Goal: Obtain resource: Download file/media

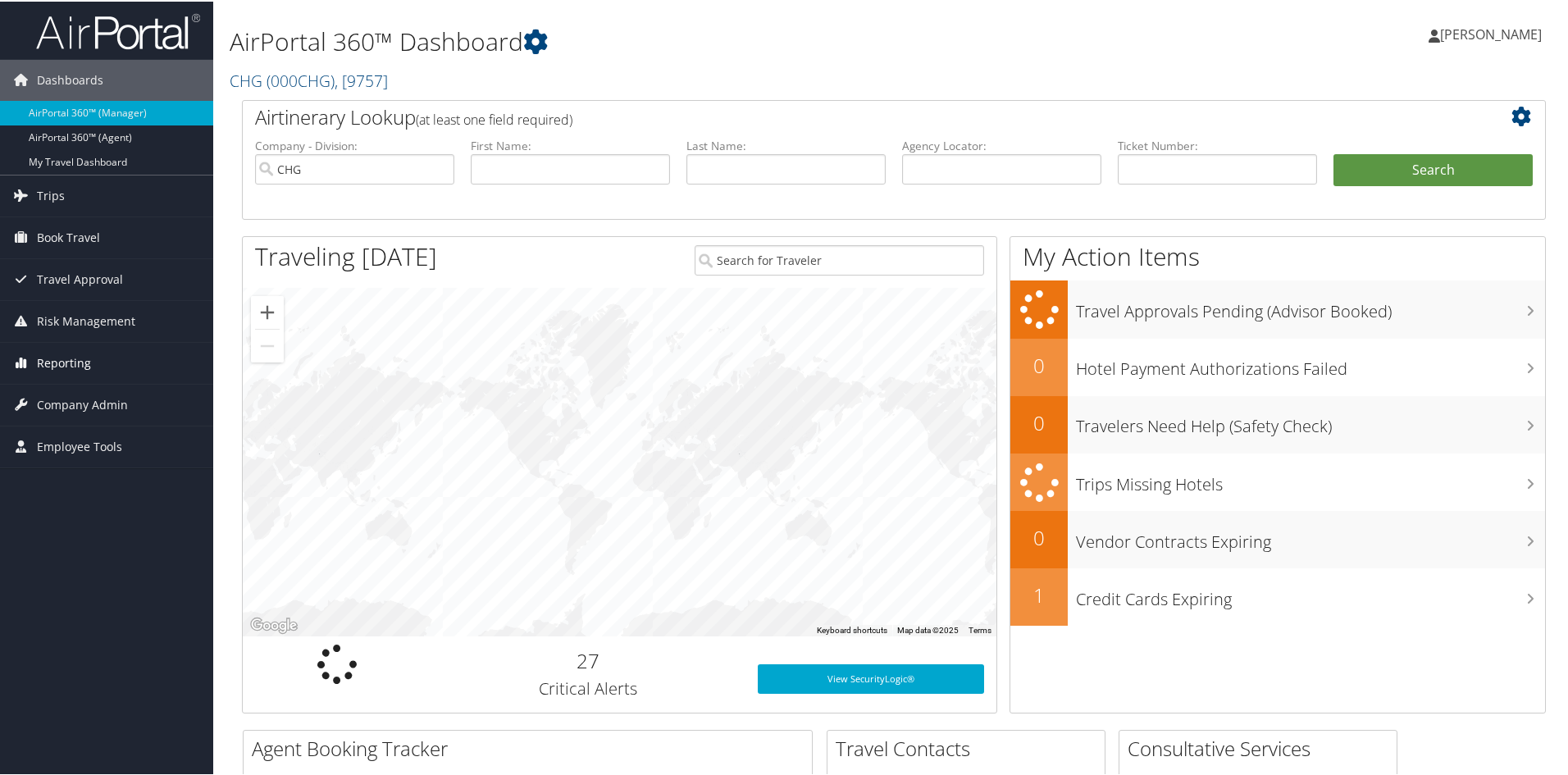
click at [55, 363] on span "Reporting" at bounding box center [63, 361] width 54 height 41
click at [61, 443] on link "Virtual Pay Lookup" at bounding box center [107, 444] width 213 height 25
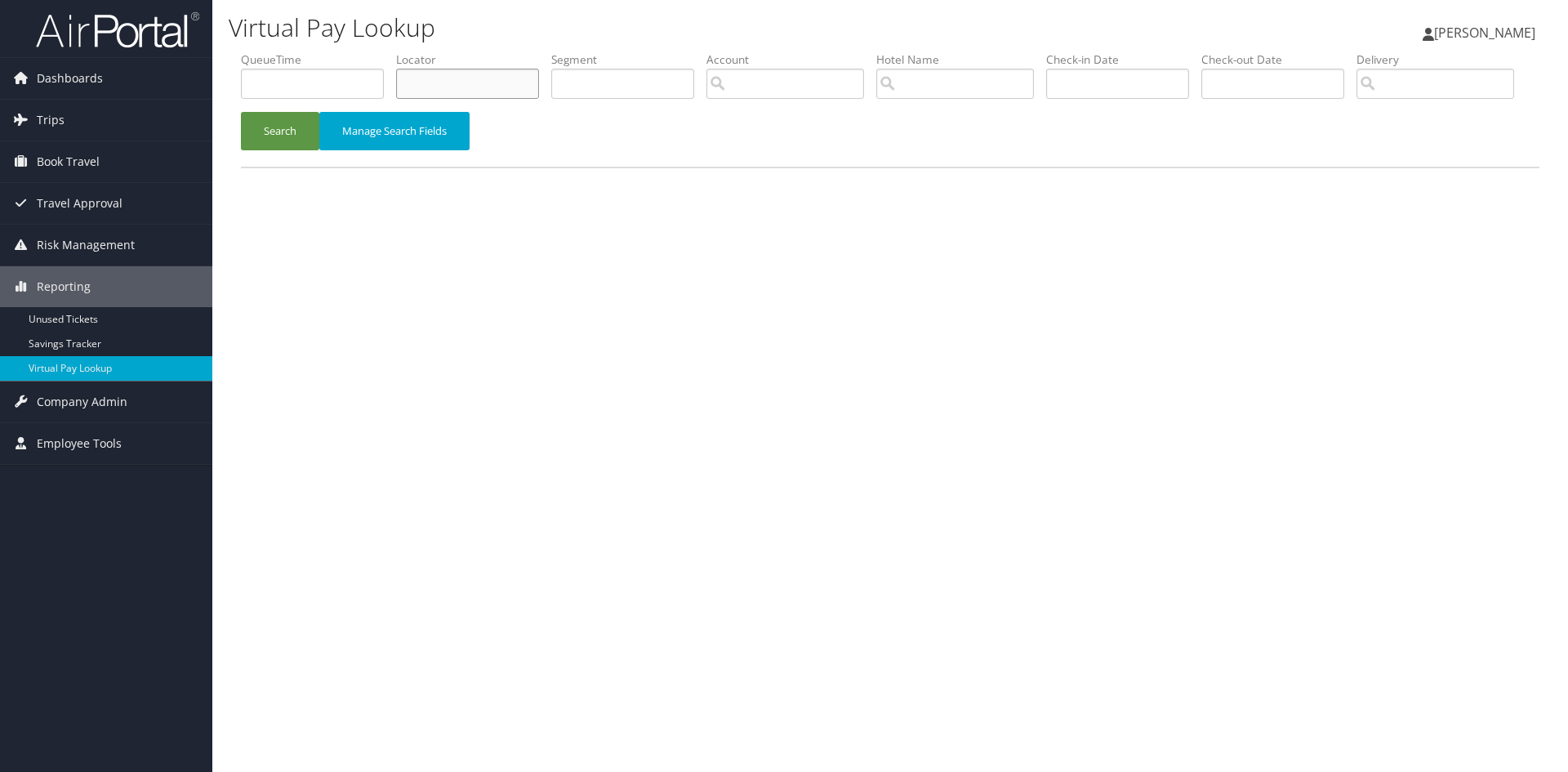
click at [424, 79] on input "text" at bounding box center [468, 84] width 143 height 30
paste input "FIAHNQ"
type input "FIAHNQ"
click at [273, 150] on button "Search" at bounding box center [280, 131] width 79 height 38
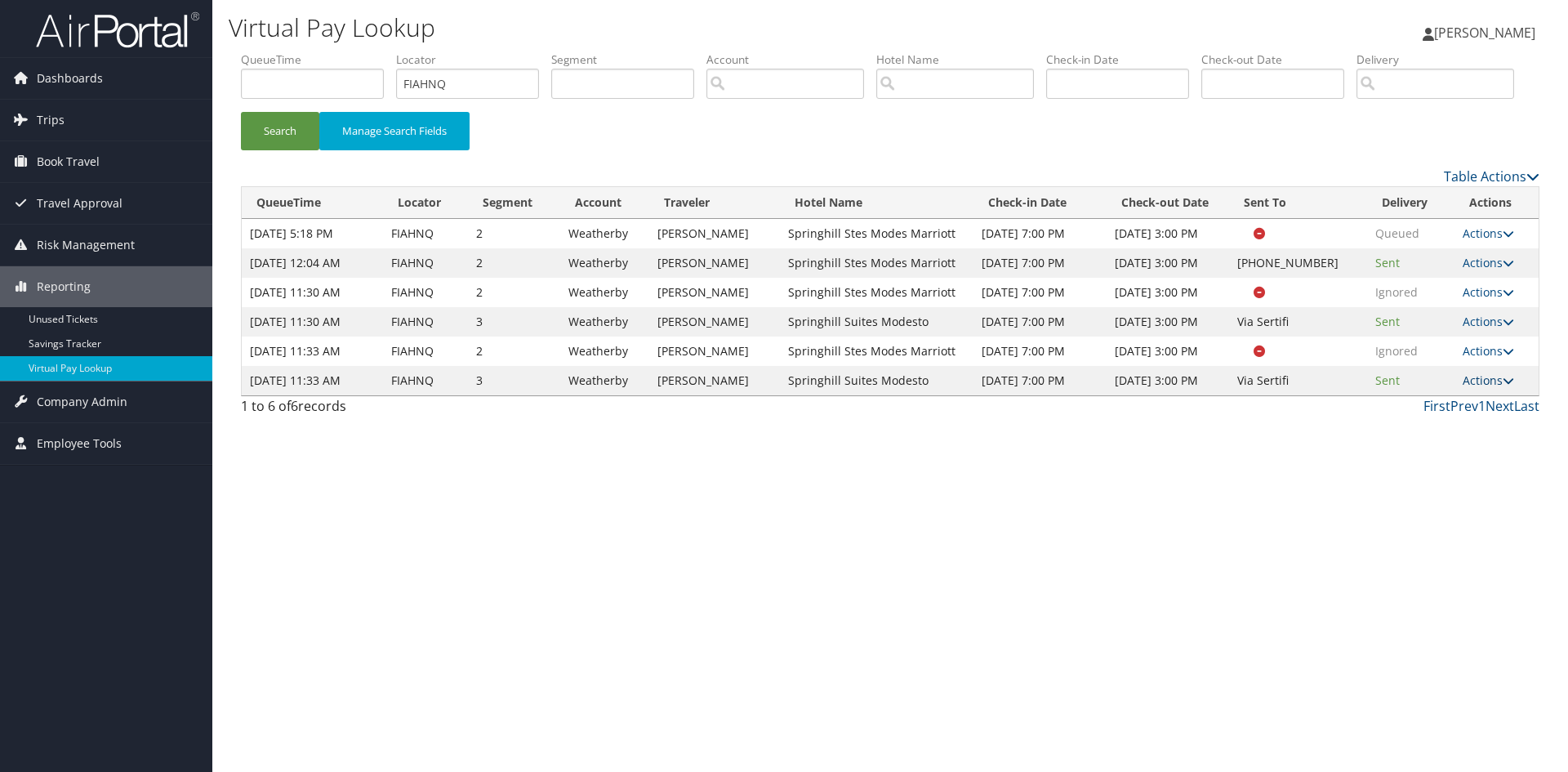
click at [1510, 386] on icon at bounding box center [1508, 381] width 12 height 12
click at [1456, 460] on link "Logs" at bounding box center [1458, 446] width 103 height 27
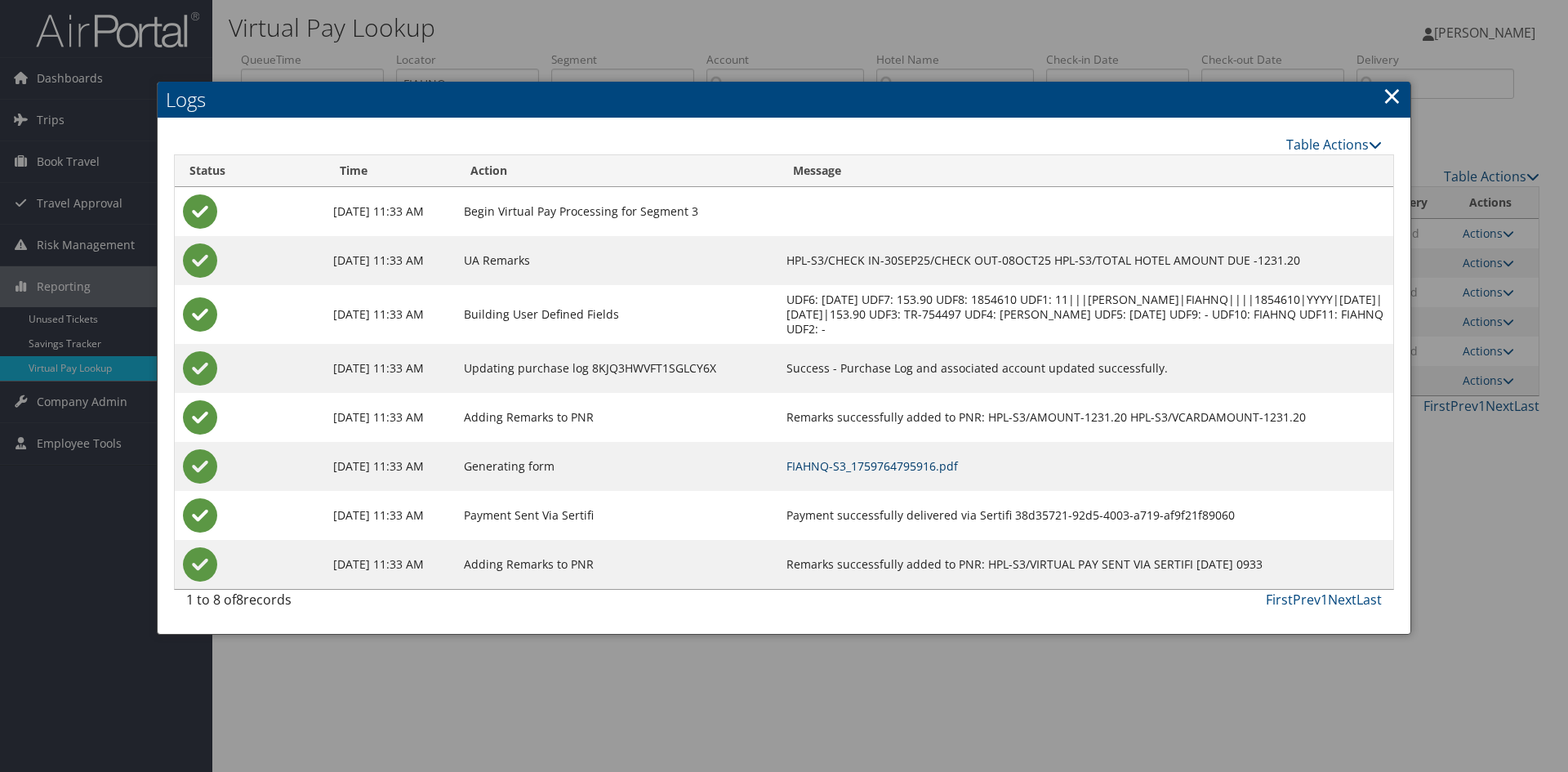
click at [853, 458] on link "FIAHNQ-S3_1759764795916.pdf" at bounding box center [871, 465] width 172 height 16
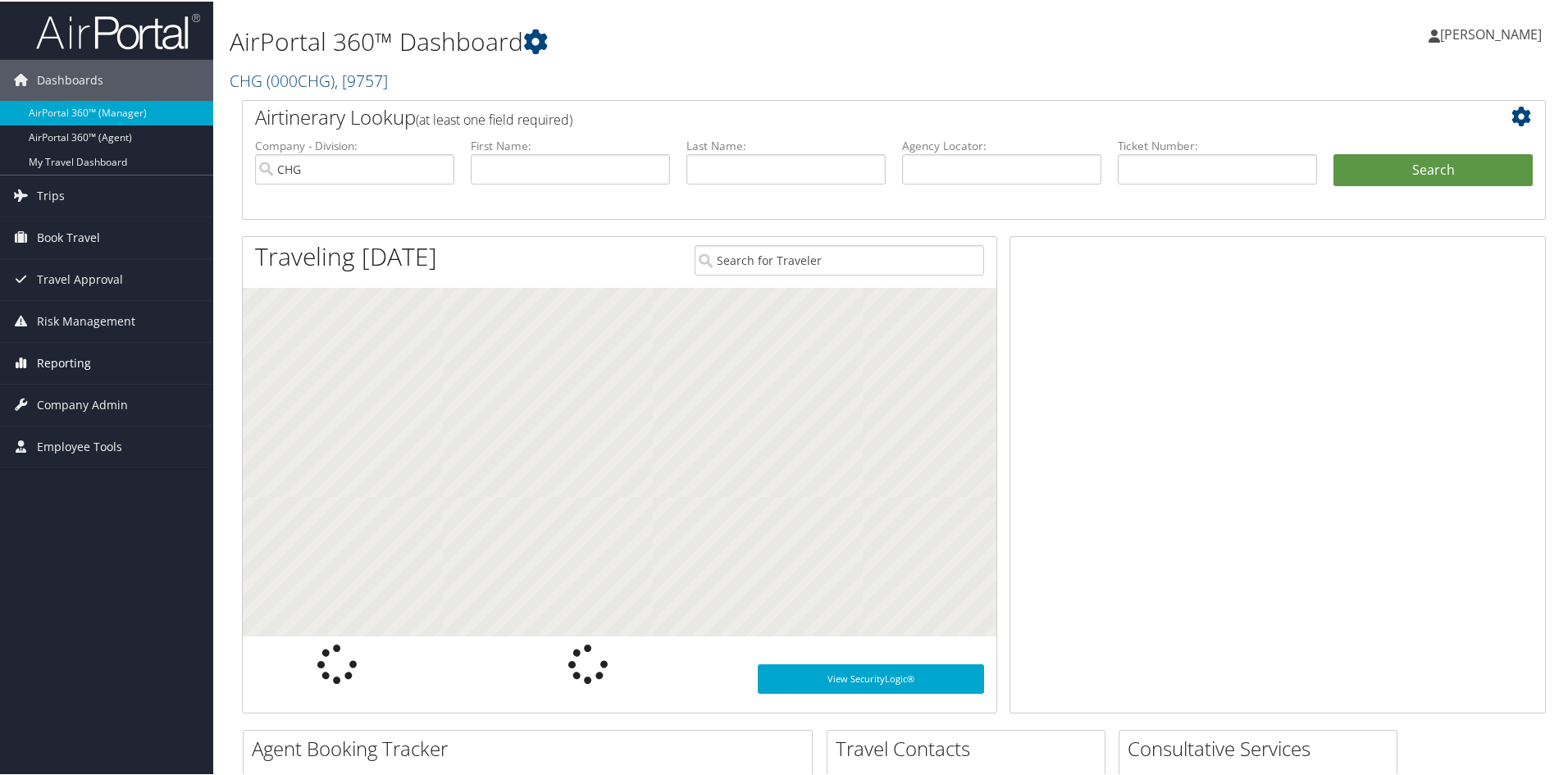
click at [67, 356] on span "Reporting" at bounding box center [63, 361] width 54 height 41
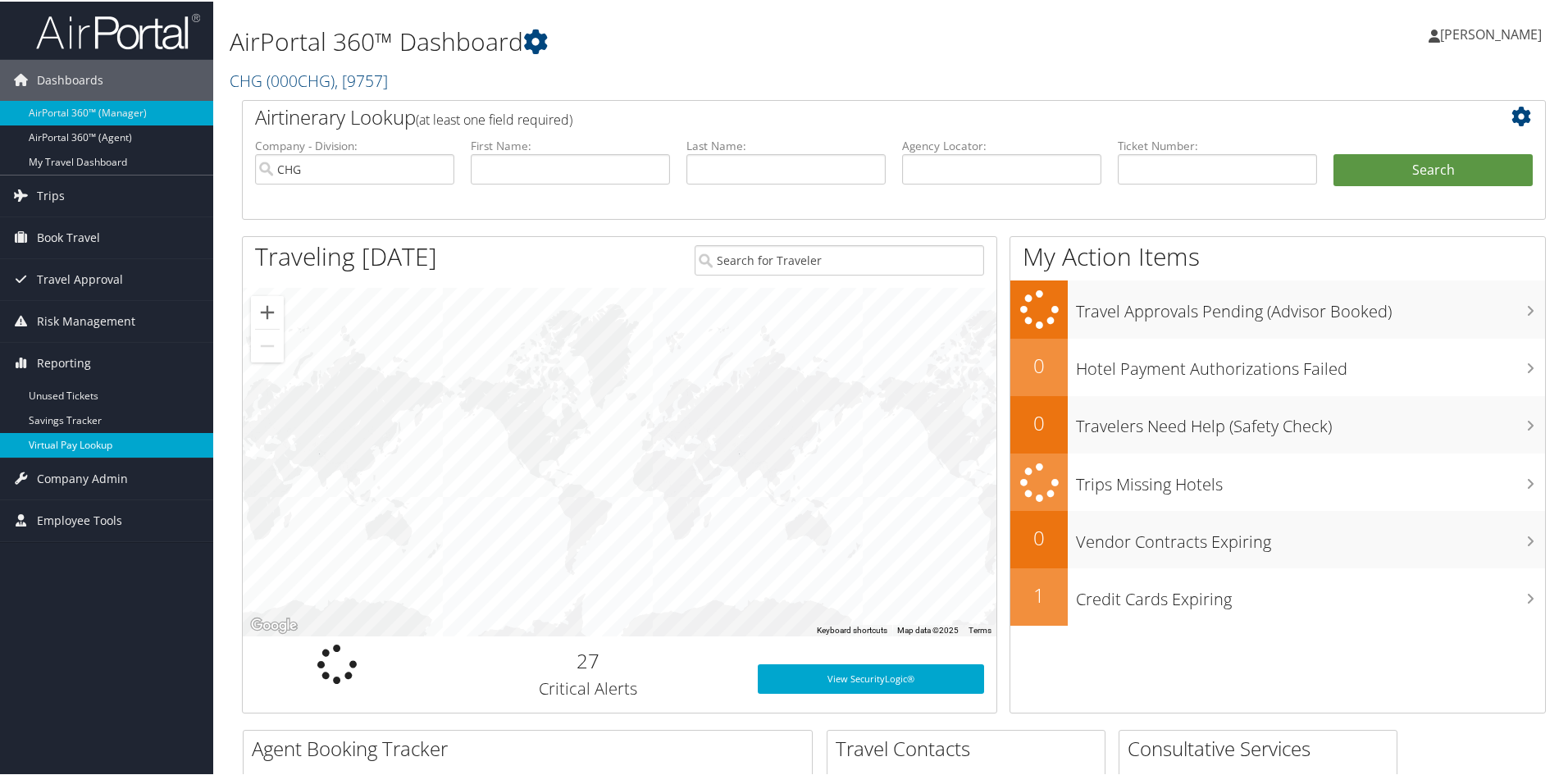
click at [67, 440] on link "Virtual Pay Lookup" at bounding box center [107, 444] width 213 height 25
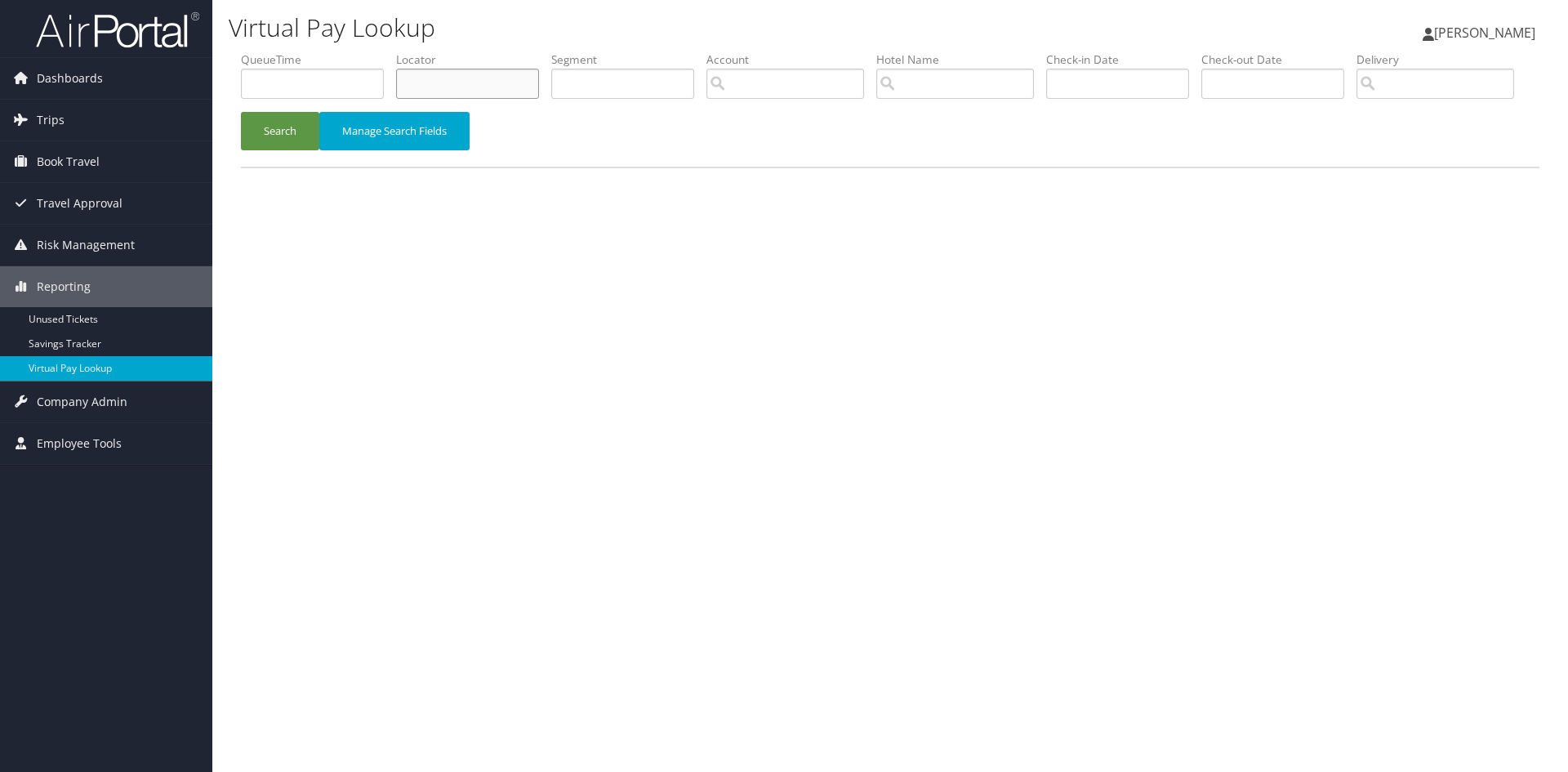
click at [439, 85] on input "text" at bounding box center [468, 84] width 143 height 30
click at [430, 82] on input "text" at bounding box center [468, 84] width 143 height 30
paste input "FIAHNQ"
type input "FIAHNQ"
click at [271, 150] on button "Search" at bounding box center [280, 131] width 79 height 38
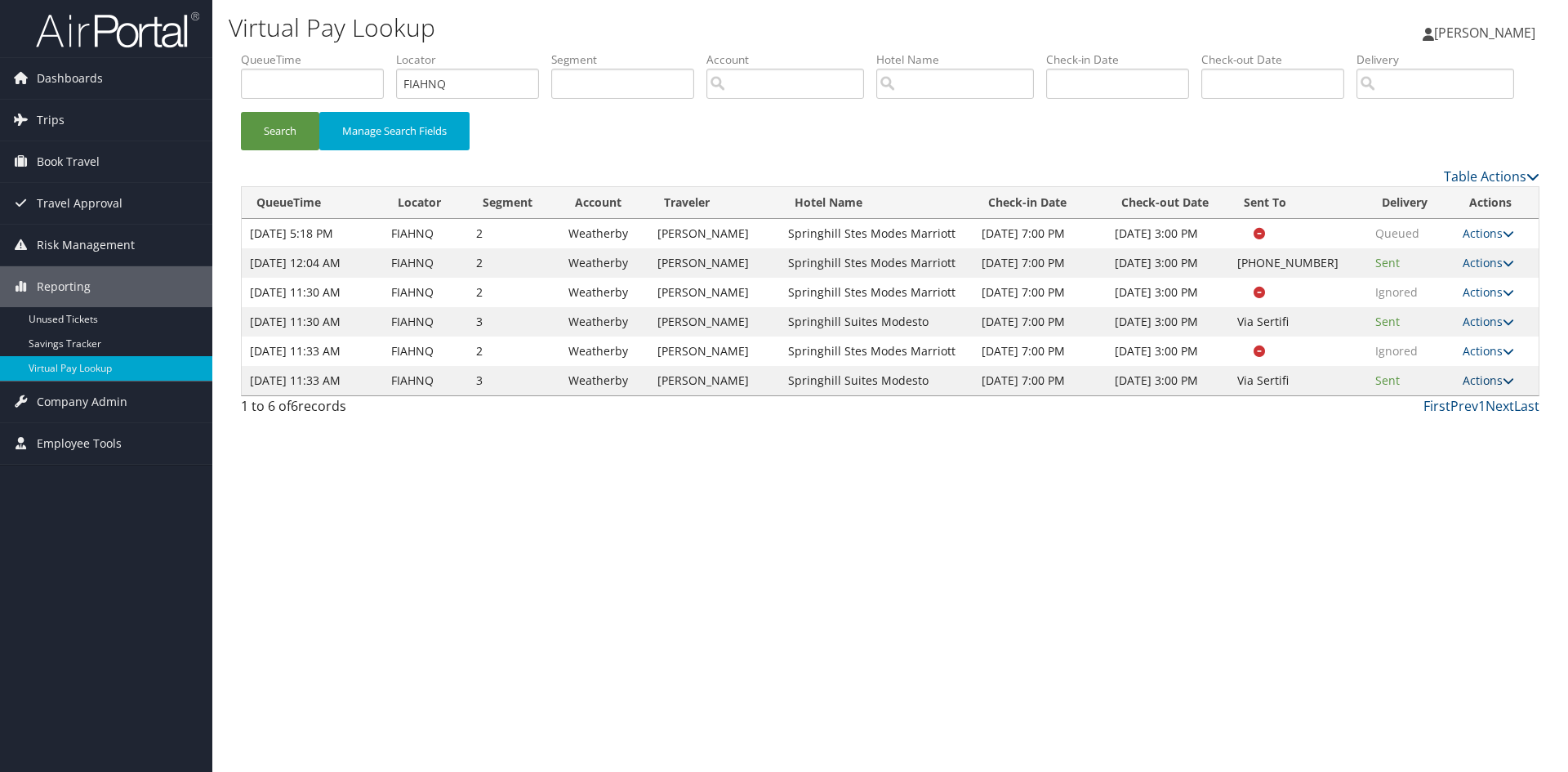
click at [1513, 386] on icon at bounding box center [1508, 381] width 12 height 12
click at [1445, 460] on link "Logs" at bounding box center [1458, 446] width 103 height 27
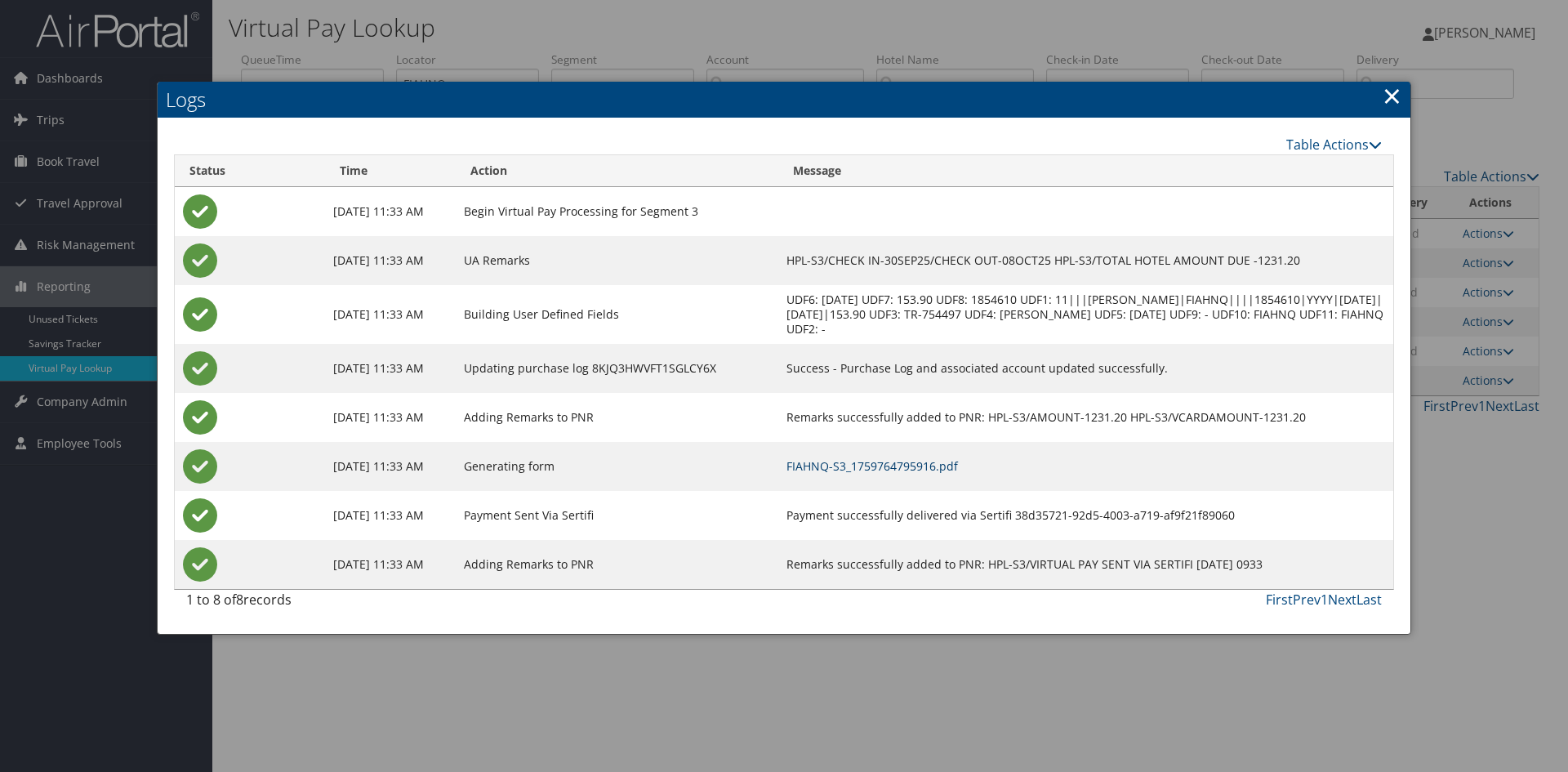
click at [900, 464] on link "FIAHNQ-S3_1759764795916.pdf" at bounding box center [871, 465] width 172 height 16
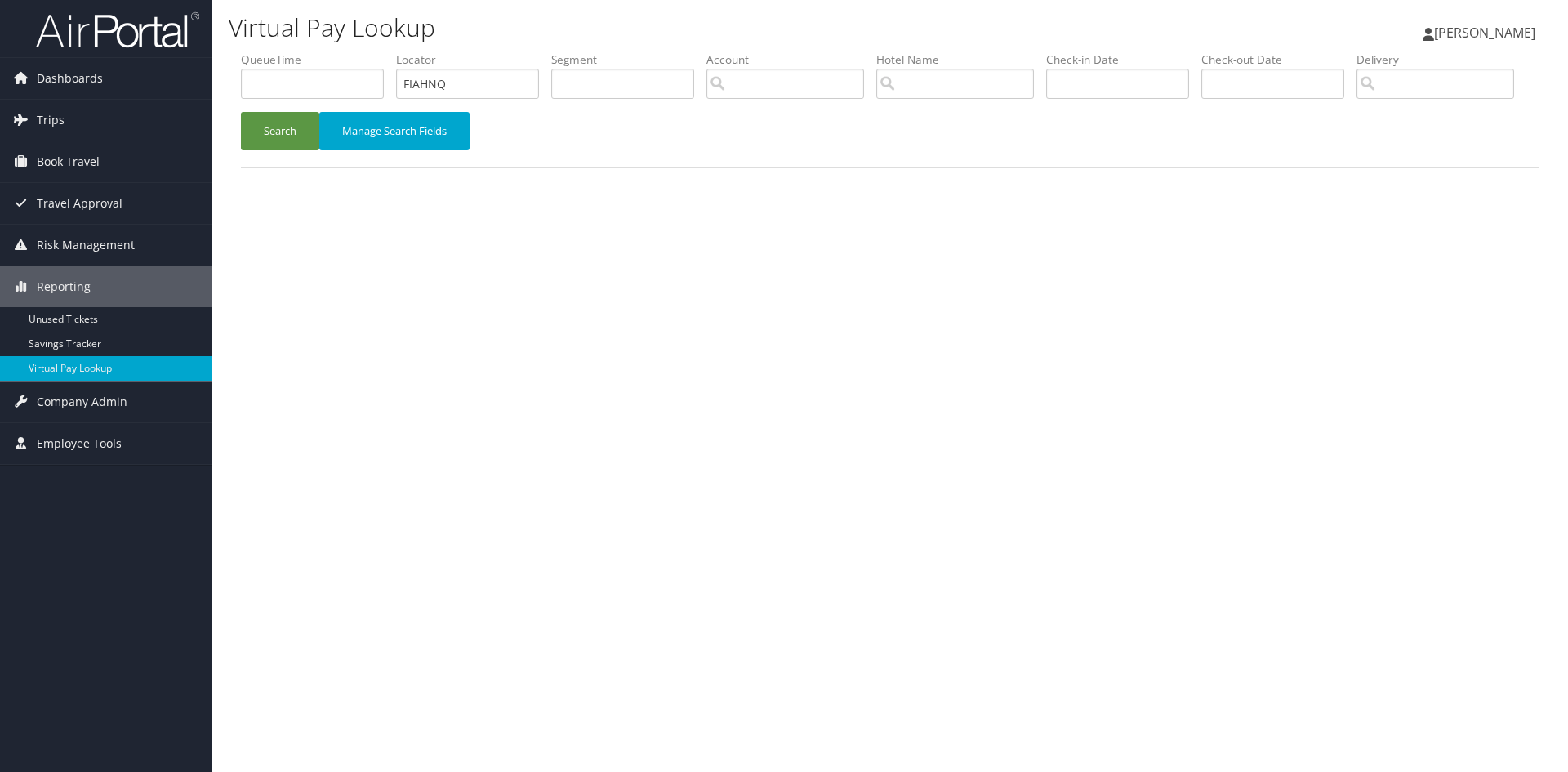
click at [1492, 30] on span "[PERSON_NAME]" at bounding box center [1484, 33] width 101 height 18
click at [1379, 267] on link "Sign Out" at bounding box center [1444, 265] width 182 height 27
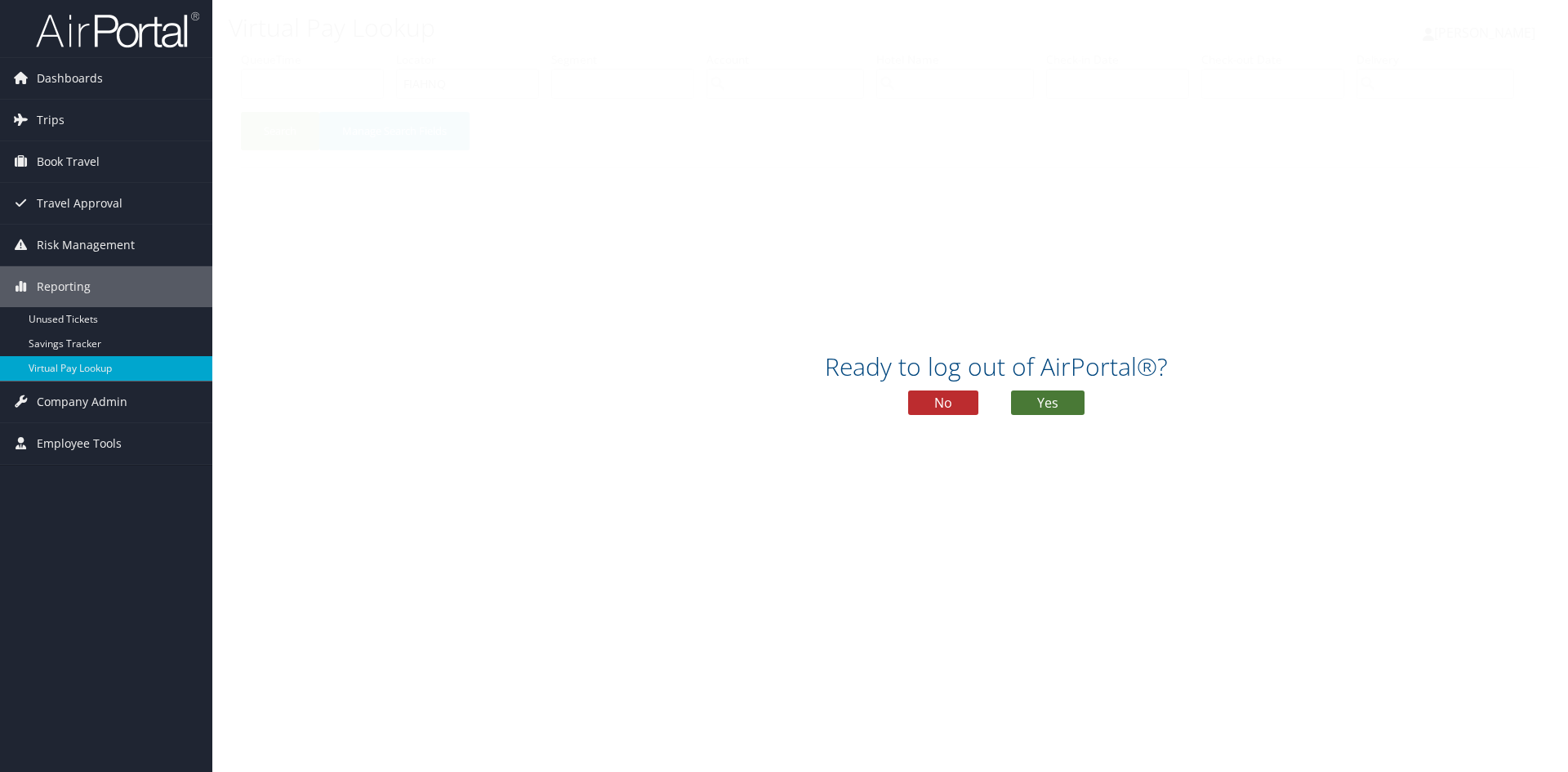
click at [1056, 400] on button "Yes" at bounding box center [1047, 403] width 74 height 25
